Goal: Task Accomplishment & Management: Manage account settings

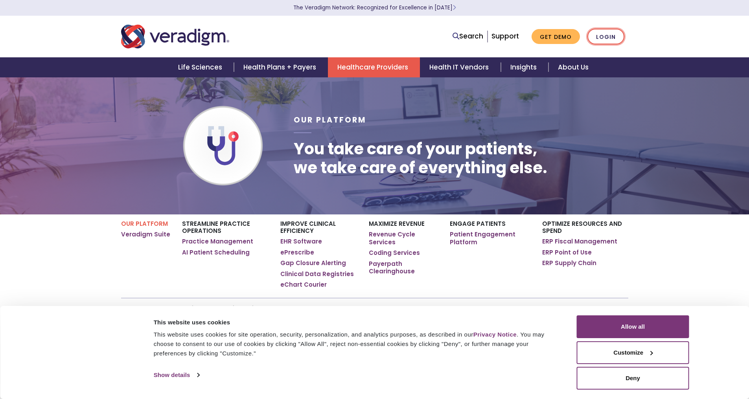
click at [606, 38] on link "Login" at bounding box center [605, 37] width 37 height 16
click at [611, 40] on link "Login" at bounding box center [605, 37] width 37 height 16
